Goal: Entertainment & Leisure: Consume media (video, audio)

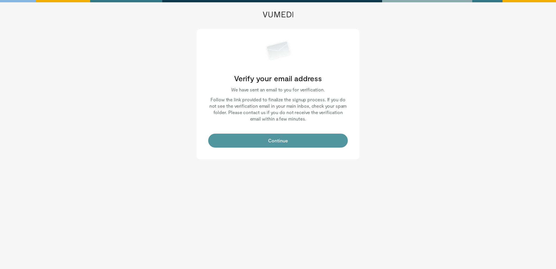
click at [281, 135] on button "Continue" at bounding box center [278, 140] width 140 height 14
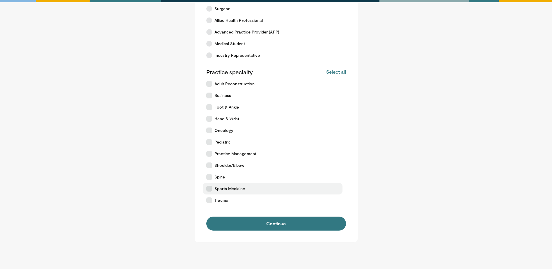
scroll to position [80, 0]
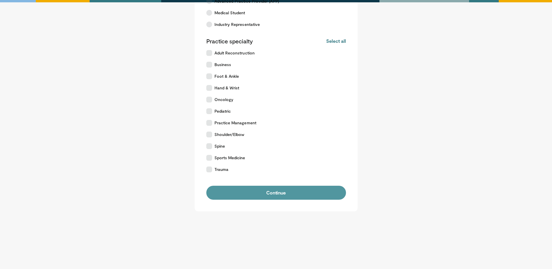
click at [277, 193] on button "Continue" at bounding box center [276, 193] width 140 height 14
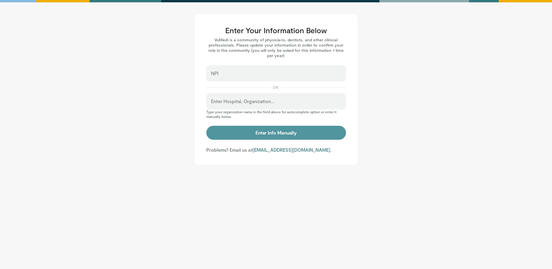
click at [230, 131] on button "Enter Info Manually" at bounding box center [276, 133] width 140 height 14
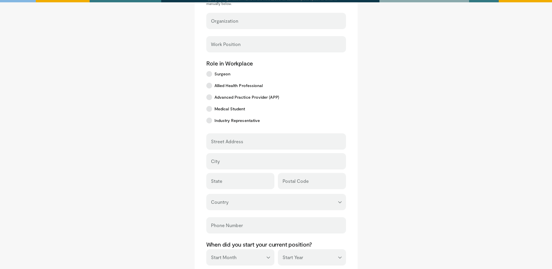
scroll to position [204, 0]
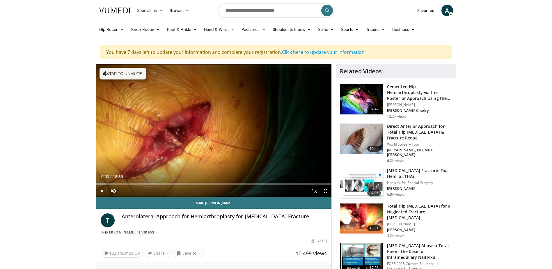
click at [113, 190] on span "Video Player" at bounding box center [114, 191] width 12 height 12
drag, startPoint x: 97, startPoint y: 183, endPoint x: 94, endPoint y: 184, distance: 3.5
click at [130, 190] on div "54%" at bounding box center [129, 191] width 17 height 2
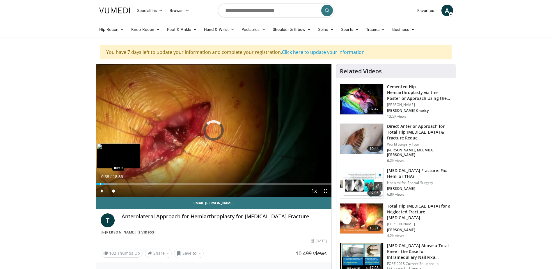
click at [100, 183] on div "Progress Bar" at bounding box center [100, 184] width 1 height 2
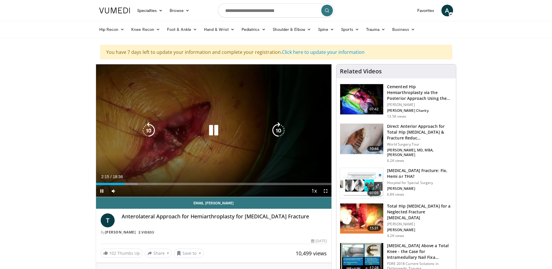
click at [214, 131] on icon "Video Player" at bounding box center [213, 130] width 16 height 16
click at [227, 143] on div "10 seconds Tap to unmute" at bounding box center [214, 130] width 236 height 132
click at [197, 159] on div "10 seconds Tap to unmute" at bounding box center [214, 130] width 236 height 132
click at [216, 129] on icon "Video Player" at bounding box center [213, 130] width 16 height 16
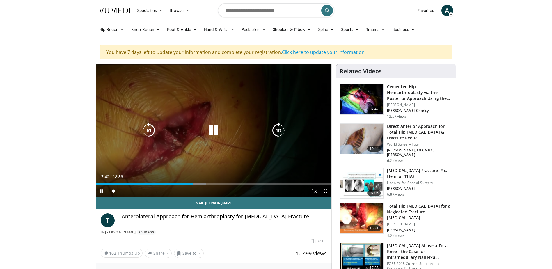
click at [159, 155] on div "10 seconds Tap to unmute" at bounding box center [214, 130] width 236 height 132
click at [226, 149] on div "10 seconds Tap to unmute" at bounding box center [214, 130] width 236 height 132
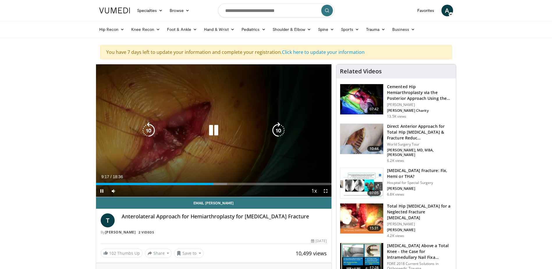
click at [220, 131] on icon "Video Player" at bounding box center [213, 130] width 16 height 16
click at [229, 141] on div "10 seconds Tap to unmute" at bounding box center [214, 130] width 236 height 132
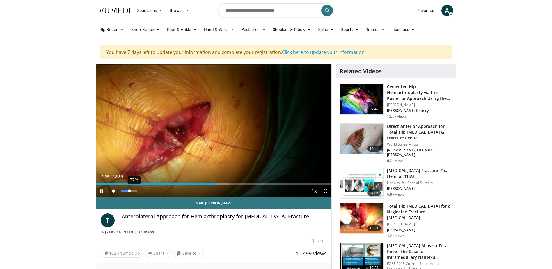
click at [133, 192] on div "77%" at bounding box center [129, 191] width 20 height 12
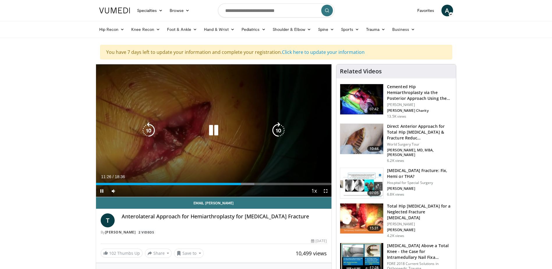
click at [216, 129] on icon "Video Player" at bounding box center [213, 130] width 16 height 16
click at [253, 165] on div "10 seconds Tap to unmute" at bounding box center [214, 130] width 236 height 132
click at [180, 135] on div "Video Player" at bounding box center [213, 130] width 141 height 12
click at [213, 131] on icon "Video Player" at bounding box center [213, 130] width 16 height 16
click at [208, 136] on icon "Video Player" at bounding box center [213, 130] width 16 height 16
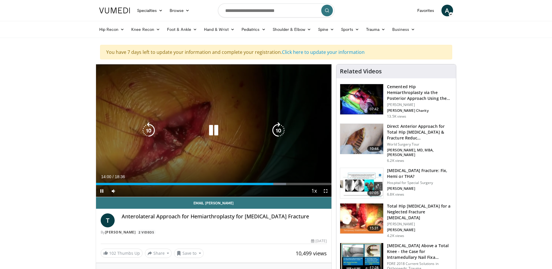
click at [231, 155] on div "10 seconds Tap to unmute" at bounding box center [214, 130] width 236 height 132
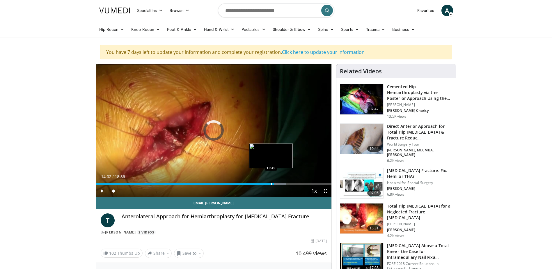
click at [271, 182] on div "Loaded : 80.71% 14:02 13:49" at bounding box center [214, 182] width 236 height 6
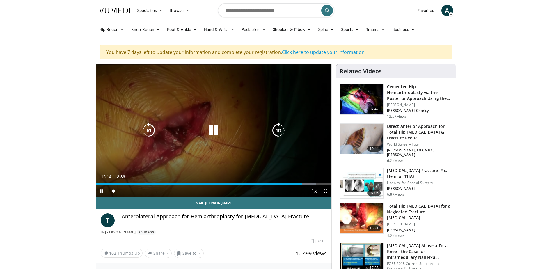
click at [220, 161] on div "10 seconds Tap to unmute" at bounding box center [214, 130] width 236 height 132
click at [217, 136] on icon "Video Player" at bounding box center [213, 130] width 16 height 16
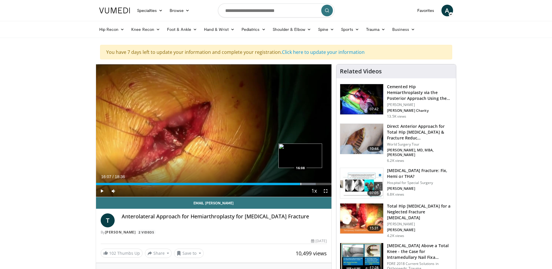
click at [300, 183] on div "Progress Bar" at bounding box center [300, 184] width 1 height 2
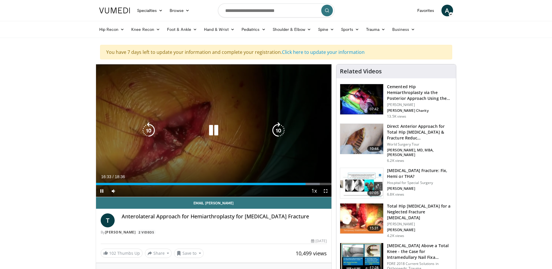
click at [213, 128] on icon "Video Player" at bounding box center [213, 130] width 16 height 16
click at [214, 132] on icon "Video Player" at bounding box center [213, 130] width 16 height 16
drag, startPoint x: 212, startPoint y: 132, endPoint x: 209, endPoint y: 131, distance: 3.4
click at [211, 132] on icon "Video Player" at bounding box center [213, 130] width 16 height 16
click at [213, 131] on icon "Video Player" at bounding box center [213, 130] width 16 height 16
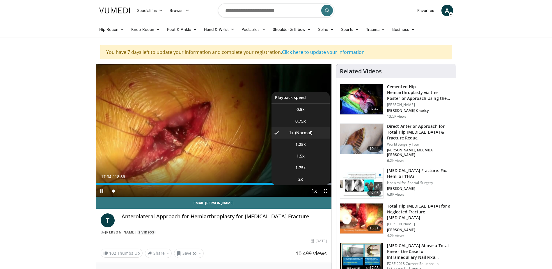
click at [313, 191] on span "Video Player" at bounding box center [314, 191] width 8 height 12
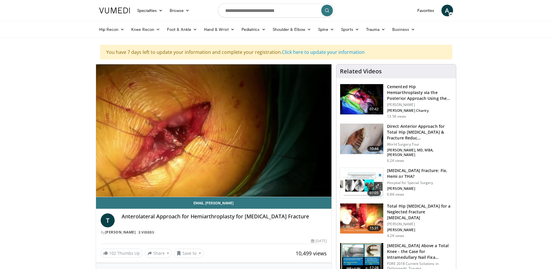
click at [313, 191] on div "10 seconds Tap to unmute" at bounding box center [214, 130] width 236 height 132
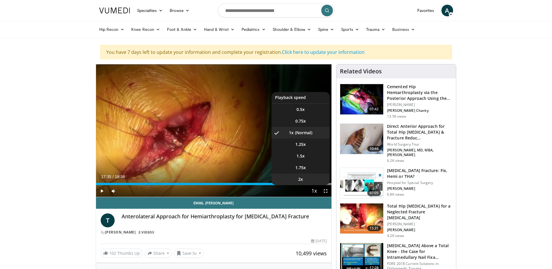
click at [301, 174] on li "2x" at bounding box center [300, 179] width 58 height 12
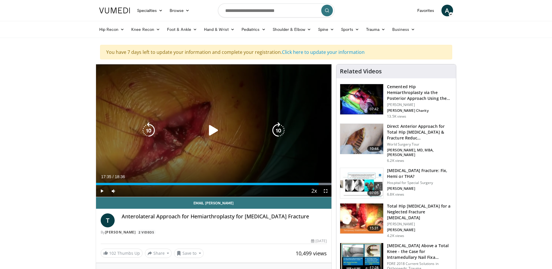
click at [209, 133] on icon "Video Player" at bounding box center [213, 130] width 16 height 16
click at [213, 131] on icon "Video Player" at bounding box center [213, 130] width 16 height 16
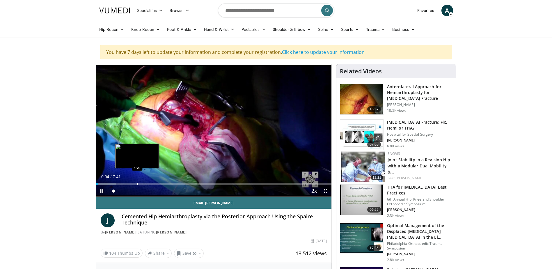
click at [137, 183] on div "Progress Bar" at bounding box center [137, 184] width 1 height 2
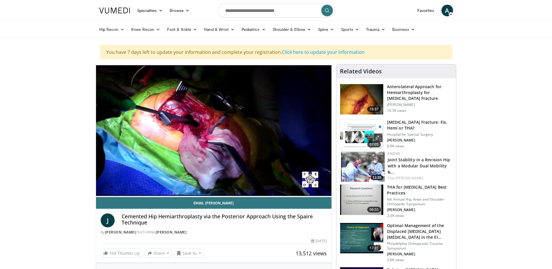
click at [122, 180] on video-js "**********" at bounding box center [214, 130] width 236 height 133
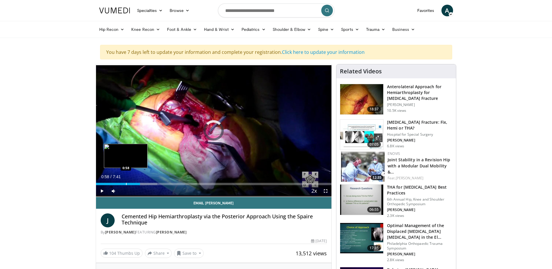
click at [126, 183] on div "Progress Bar" at bounding box center [126, 184] width 1 height 2
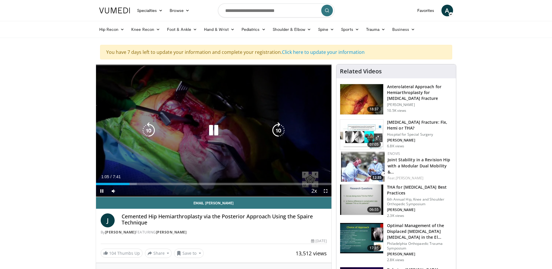
click at [210, 132] on icon "Video Player" at bounding box center [213, 130] width 16 height 16
